Goal: Communication & Community: Answer question/provide support

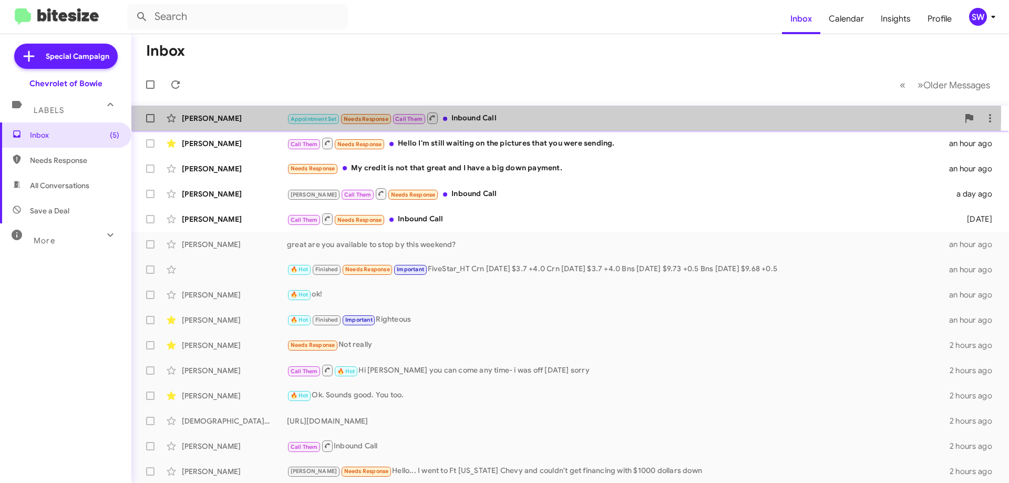
drag, startPoint x: 473, startPoint y: 114, endPoint x: 519, endPoint y: 125, distance: 47.6
click at [474, 115] on div "Appointment Set Needs Response Call Them Inbound Call" at bounding box center [623, 117] width 672 height 13
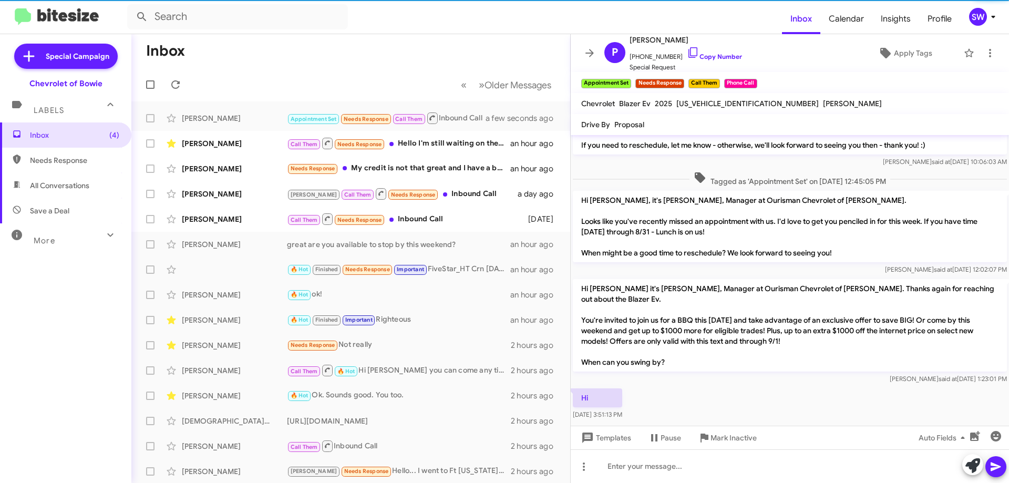
scroll to position [65, 0]
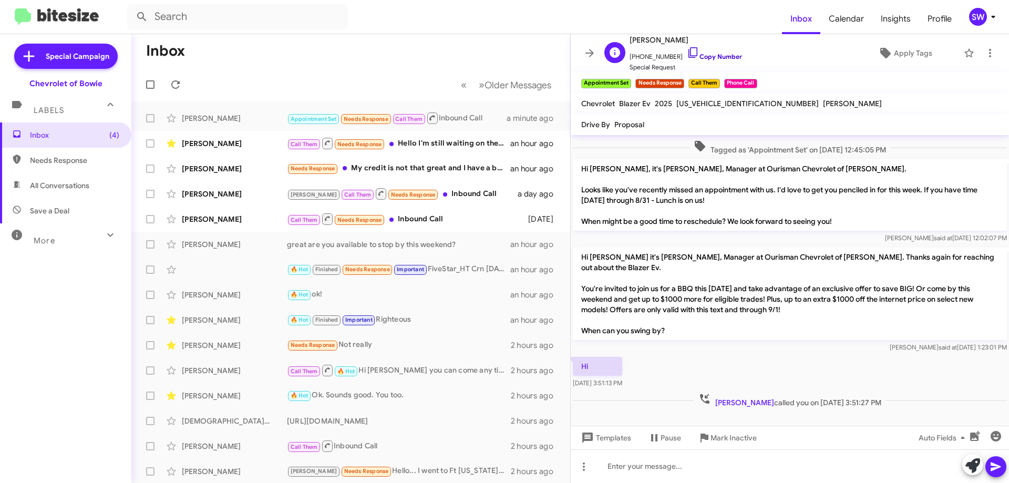
click at [687, 54] on icon at bounding box center [693, 52] width 13 height 13
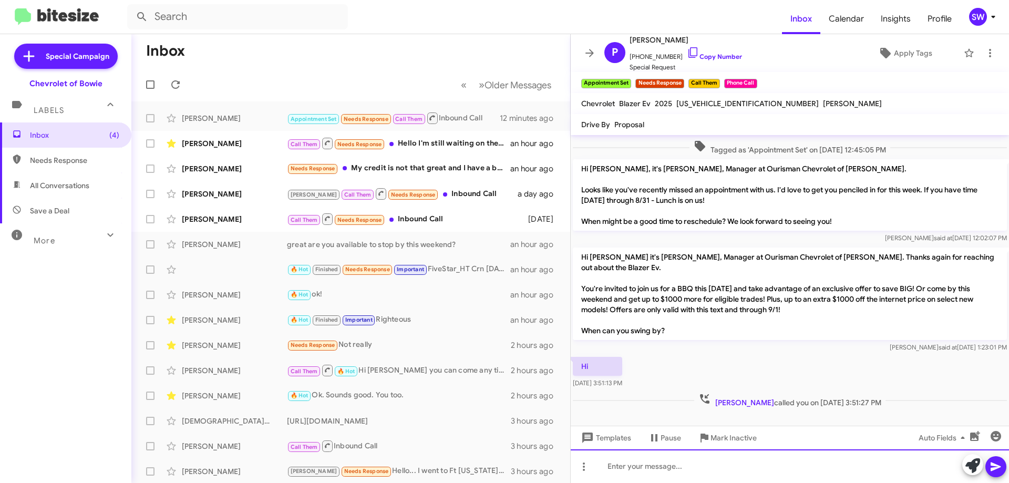
click at [672, 466] on div at bounding box center [790, 466] width 438 height 34
